Goal: Navigation & Orientation: Find specific page/section

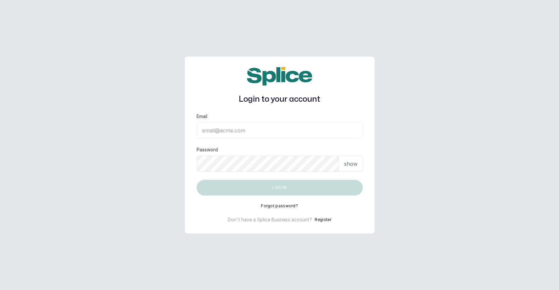
click at [235, 133] on input "Email" at bounding box center [280, 130] width 166 height 16
type input "layo@withsplice.com"
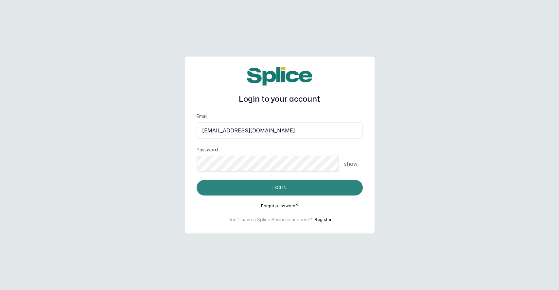
click at [281, 189] on button "Log in" at bounding box center [280, 188] width 166 height 16
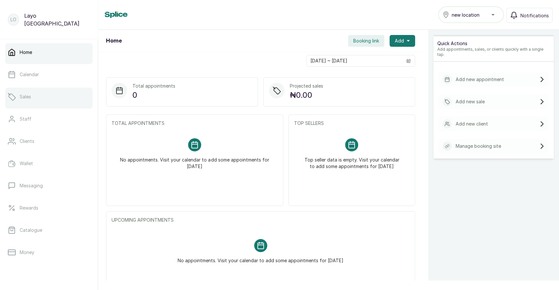
click at [34, 96] on link "Sales" at bounding box center [48, 97] width 87 height 18
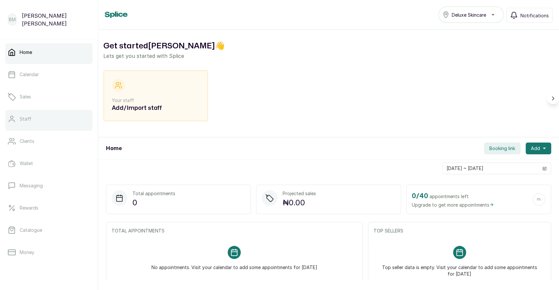
click at [34, 124] on link "Staff" at bounding box center [48, 119] width 87 height 18
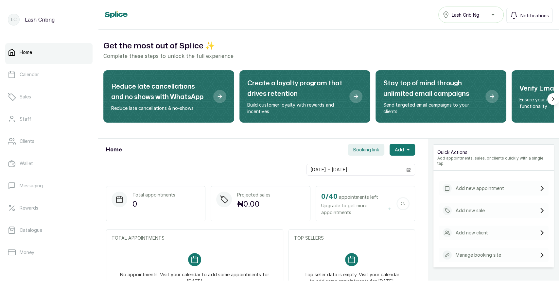
click at [369, 150] on span "Booking link" at bounding box center [367, 150] width 26 height 7
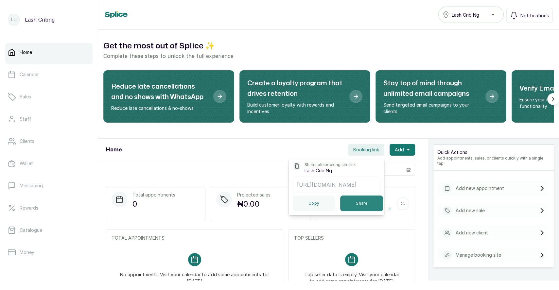
click at [360, 202] on button "Share" at bounding box center [361, 204] width 43 height 16
click at [24, 121] on p "Staff" at bounding box center [26, 119] width 12 height 7
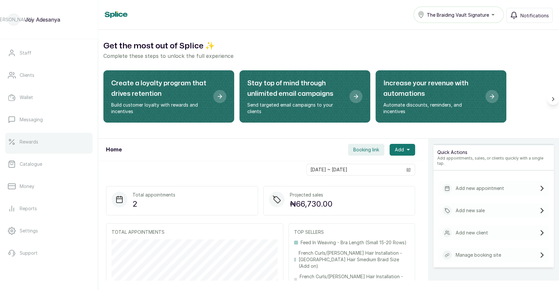
scroll to position [83, 0]
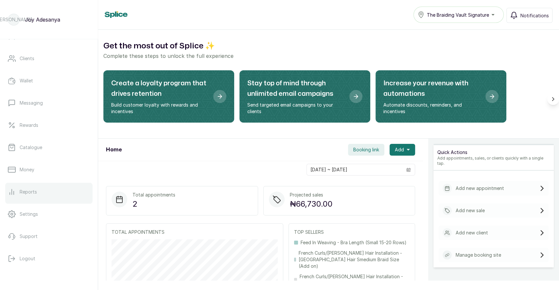
click at [25, 194] on p "Reports" at bounding box center [28, 192] width 17 height 7
